Goal: Find specific page/section: Find specific page/section

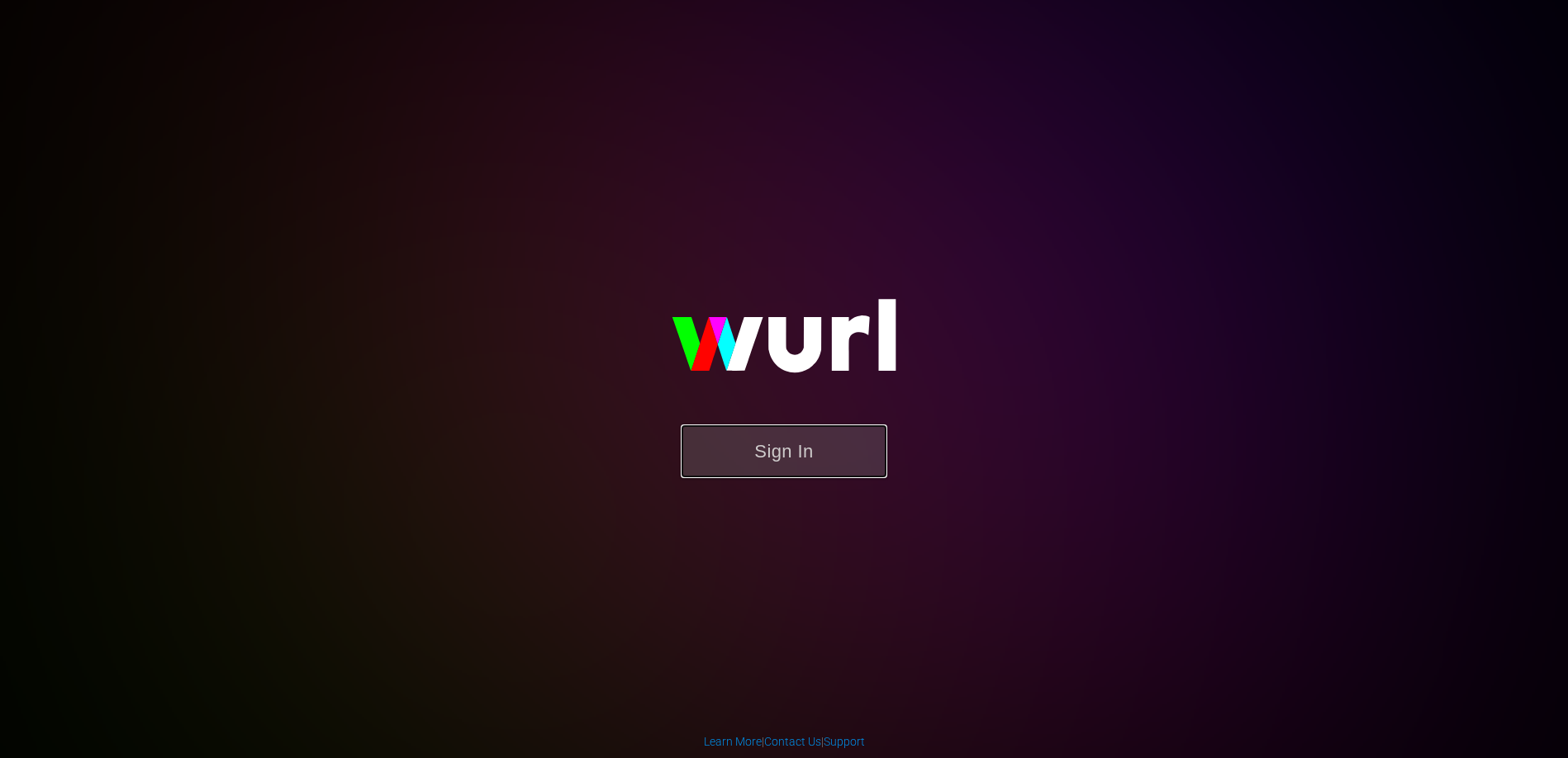
click at [770, 456] on button "Sign In" at bounding box center [784, 452] width 207 height 54
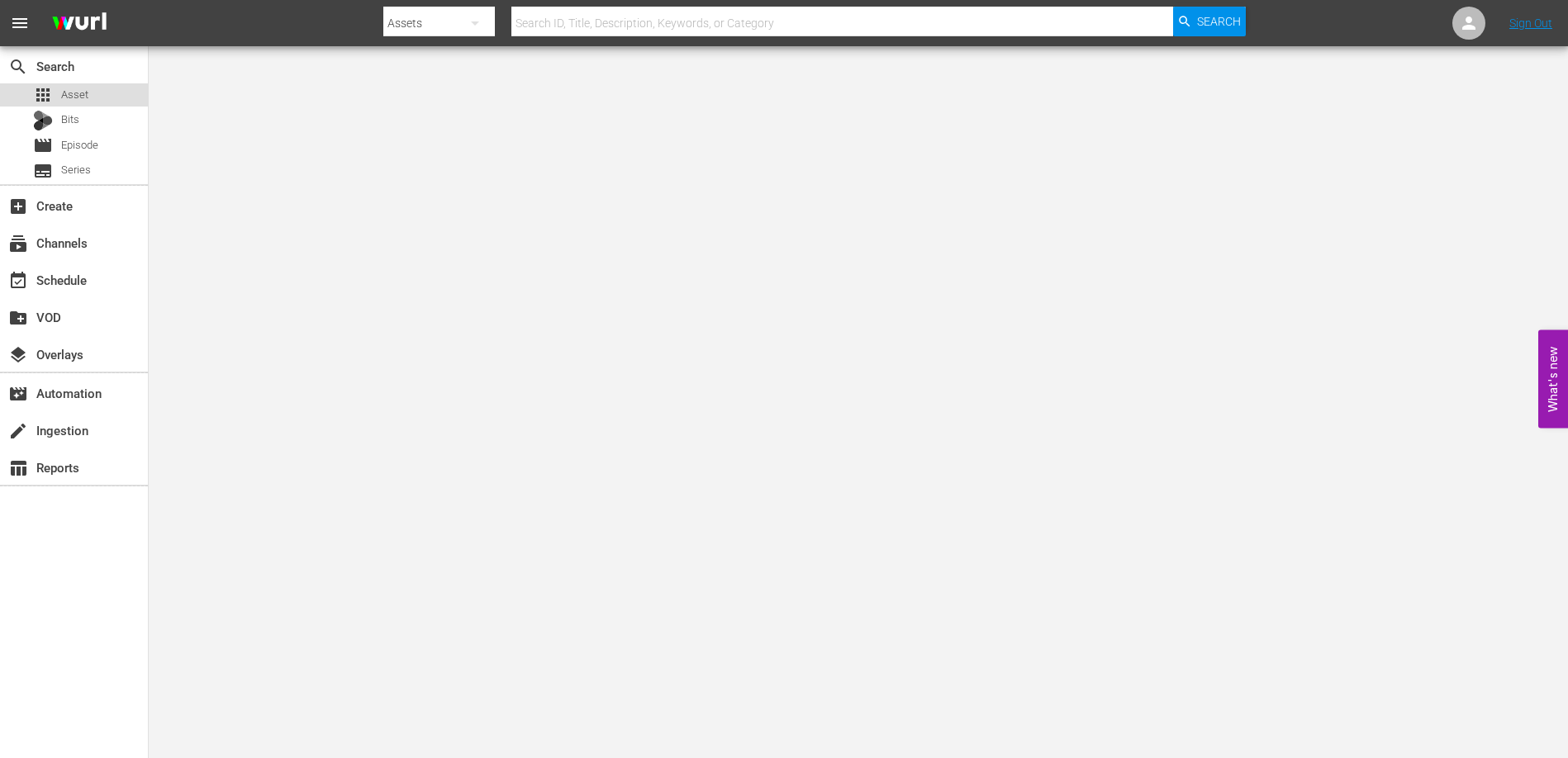
click at [62, 89] on span "Asset" at bounding box center [74, 94] width 27 height 17
